Goal: Information Seeking & Learning: Stay updated

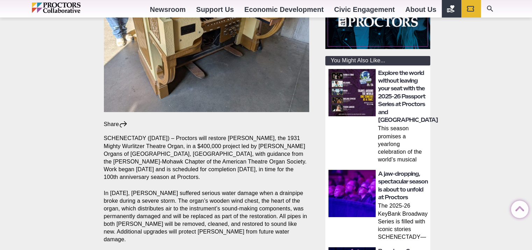
scroll to position [280, 0]
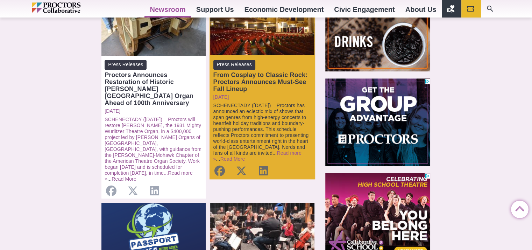
scroll to position [373, 0]
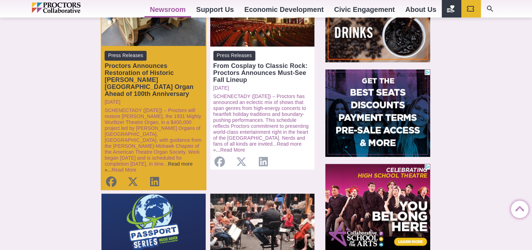
click at [177, 161] on link "Read more »" at bounding box center [149, 167] width 88 height 12
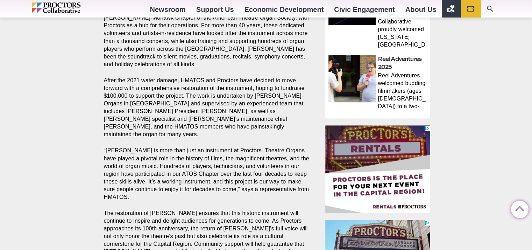
scroll to position [559, 0]
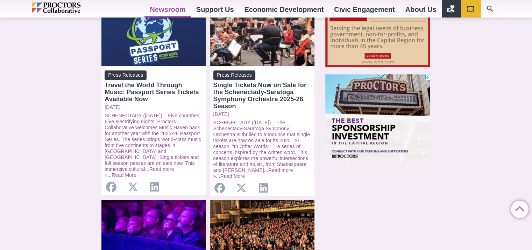
scroll to position [559, 0]
